Goal: Task Accomplishment & Management: Use online tool/utility

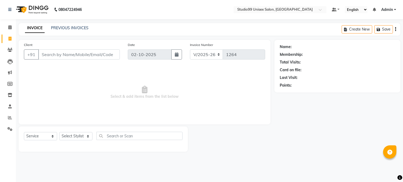
select select "6061"
select select "service"
click at [68, 53] on input "Client" at bounding box center [79, 54] width 82 height 10
click at [77, 137] on select "Select Stylist Admin [PERSON_NAME] pooja Shankar [PERSON_NAME]" at bounding box center [75, 136] width 33 height 8
select select "45039"
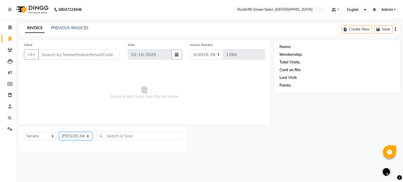
click at [59, 132] on select "Select Stylist Admin [PERSON_NAME] pooja Shankar [PERSON_NAME]" at bounding box center [75, 136] width 33 height 8
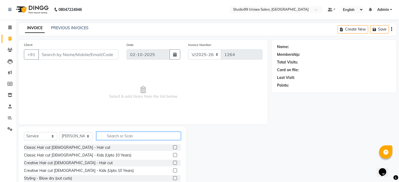
click at [118, 132] on input "text" at bounding box center [138, 136] width 84 height 8
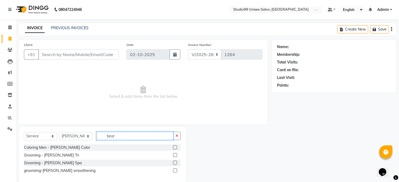
type input "bear"
click at [176, 147] on label at bounding box center [175, 147] width 4 height 4
click at [176, 147] on input "checkbox" at bounding box center [174, 147] width 3 height 3
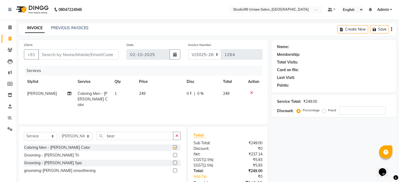
checkbox input "false"
click at [153, 95] on td "249" at bounding box center [160, 99] width 48 height 23
select select "45039"
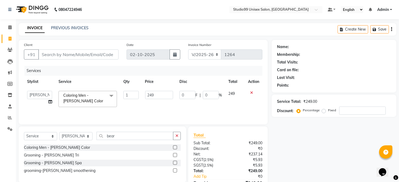
click at [54, 99] on td "Admin [PERSON_NAME] pooja Shankar [PERSON_NAME]" at bounding box center [39, 99] width 31 height 23
click at [41, 99] on tr "Admin Mehran pooja [PERSON_NAME] Coloring Men - [PERSON_NAME] Color x Classic H…" at bounding box center [143, 99] width 238 height 23
type input "300"
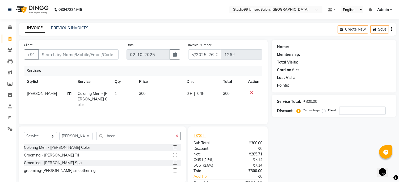
click at [238, 113] on div "Services Stylist Service Qty Price Disc Total Action [PERSON_NAME] Coloring Men…" at bounding box center [143, 92] width 238 height 53
click at [76, 54] on input "Client" at bounding box center [78, 54] width 80 height 10
type input "6"
type input "0"
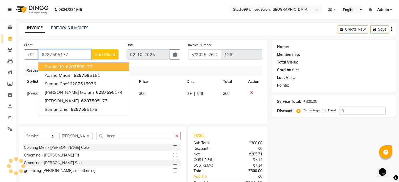
type input "6287595177"
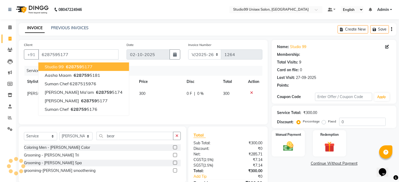
select select "1: Object"
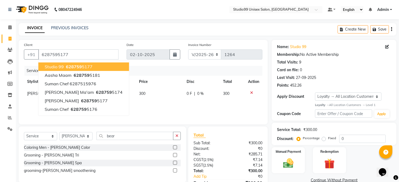
click at [74, 63] on button "studio 99 628759 5177" at bounding box center [83, 66] width 91 height 9
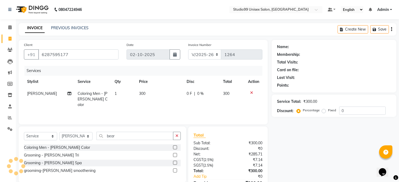
select select "1: Object"
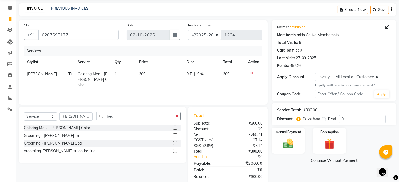
scroll to position [30, 0]
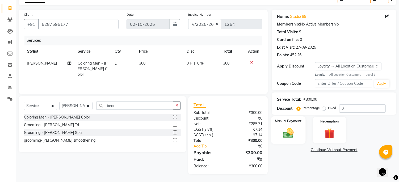
click at [286, 126] on div "Manual Payment" at bounding box center [288, 129] width 35 height 27
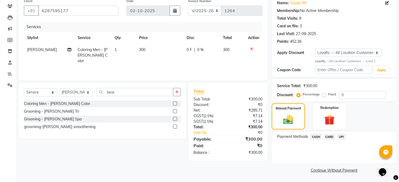
click at [314, 136] on span "CASH" at bounding box center [315, 137] width 11 height 6
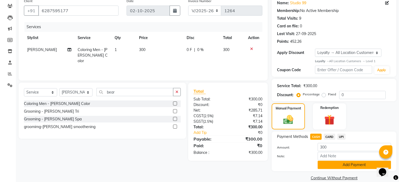
click at [335, 165] on button "Add Payment" at bounding box center [354, 165] width 73 height 8
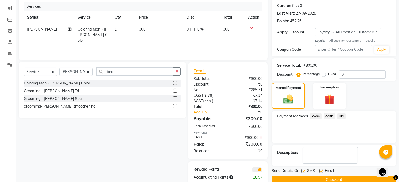
scroll to position [75, 0]
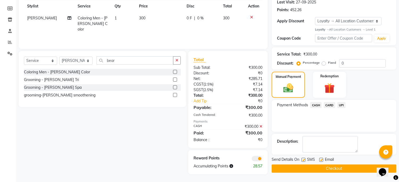
click at [319, 163] on div at bounding box center [320, 161] width 3 height 6
click at [331, 171] on button "Checkout" at bounding box center [334, 169] width 125 height 8
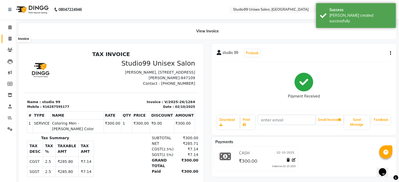
click at [9, 39] on icon at bounding box center [10, 39] width 3 height 4
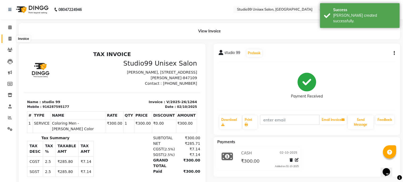
select select "service"
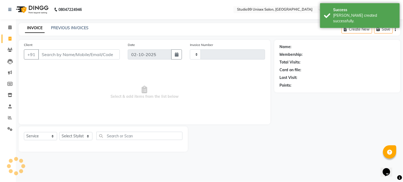
type input "1265"
select select "6061"
